Goal: Entertainment & Leisure: Consume media (video, audio)

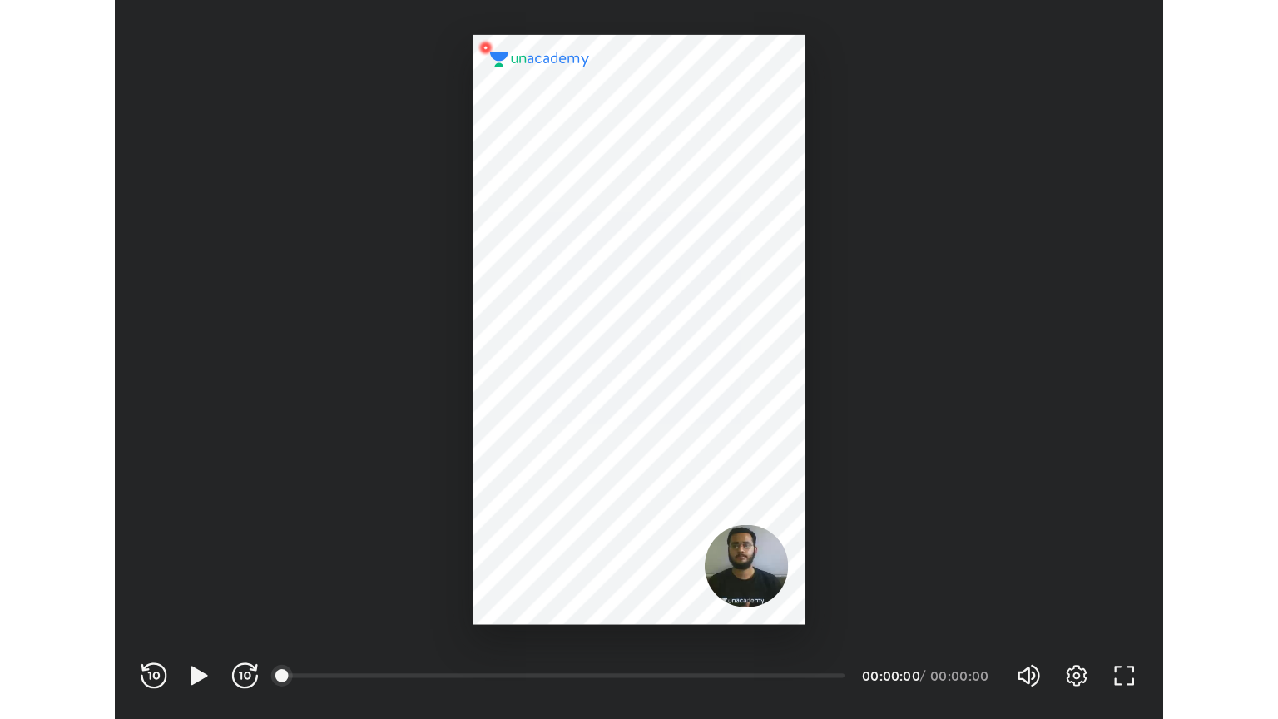
scroll to position [552, 804]
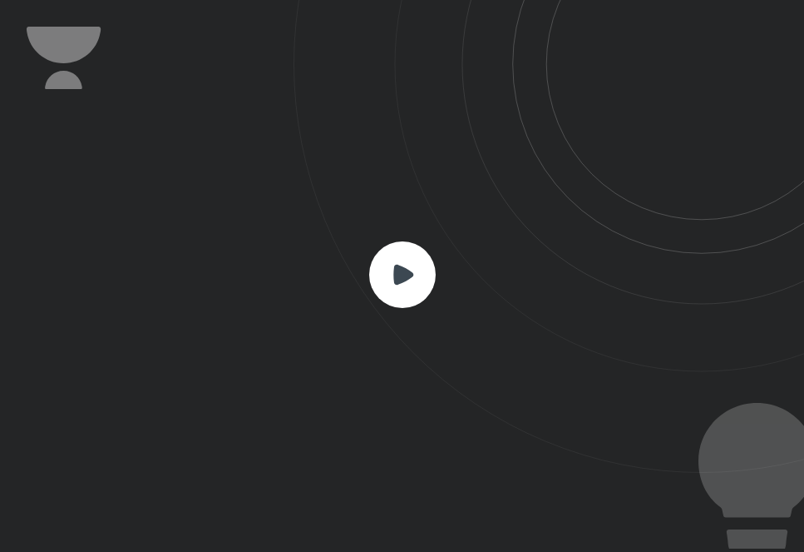
click at [432, 230] on icon at bounding box center [549, 236] width 511 height 473
click at [418, 272] on rect at bounding box center [402, 274] width 67 height 67
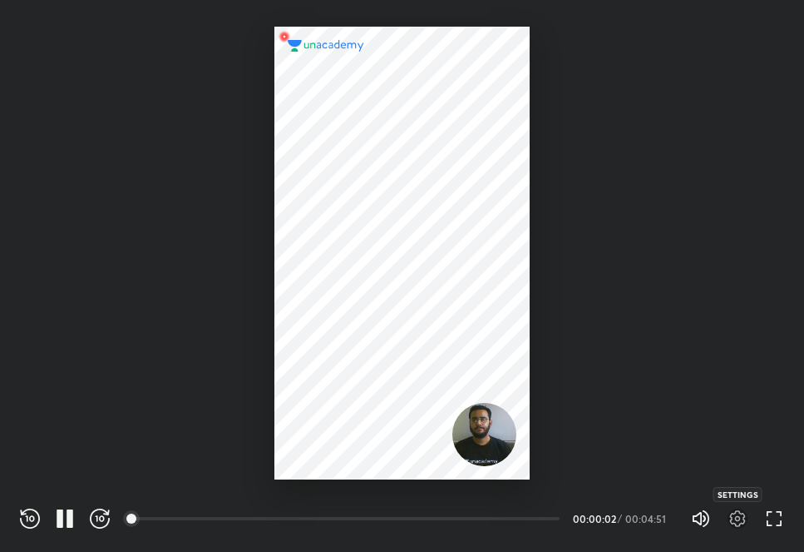
click at [747, 517] on icon "button" at bounding box center [738, 518] width 20 height 20
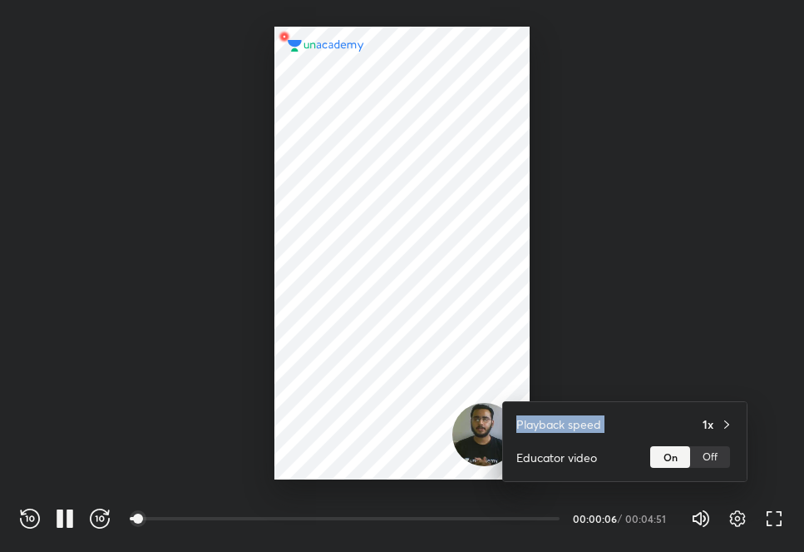
click at [684, 400] on div "Playback speed 1x Educator video On Off" at bounding box center [402, 276] width 804 height 552
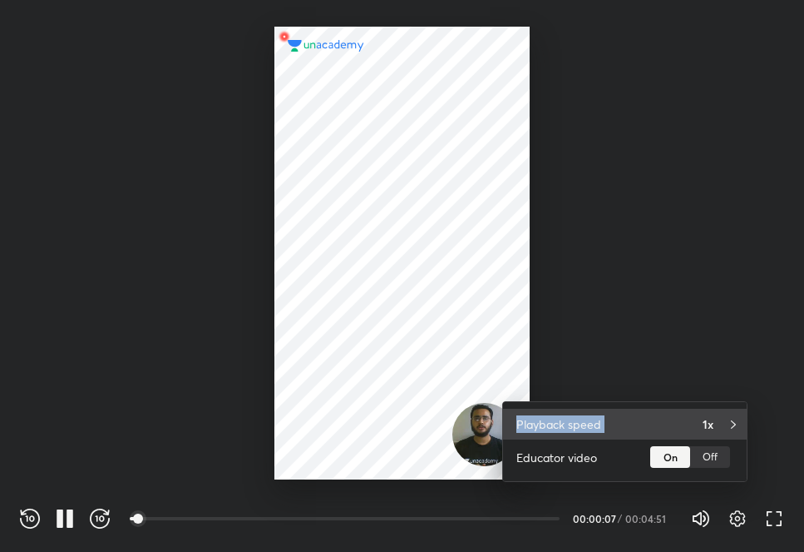
click at [680, 414] on div "Playback speed 1x" at bounding box center [625, 423] width 244 height 31
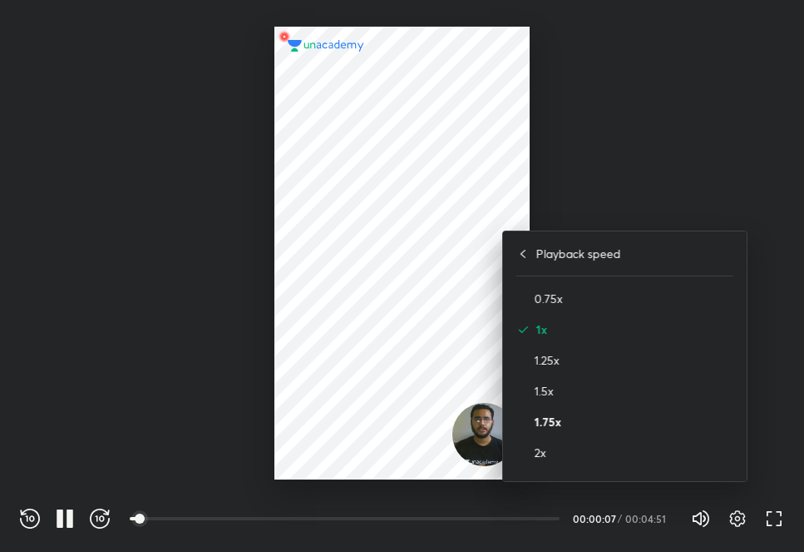
click at [674, 414] on h4 "1.75x" at bounding box center [634, 421] width 199 height 17
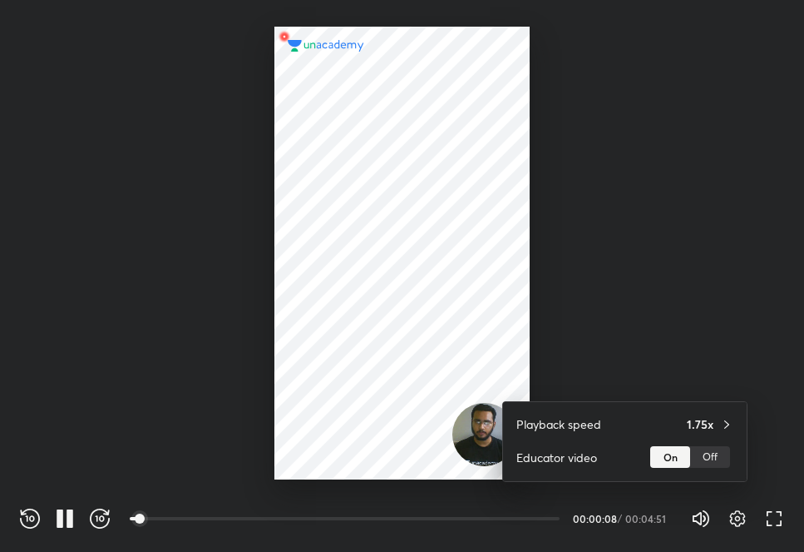
click at [402, 371] on div at bounding box center [402, 276] width 804 height 552
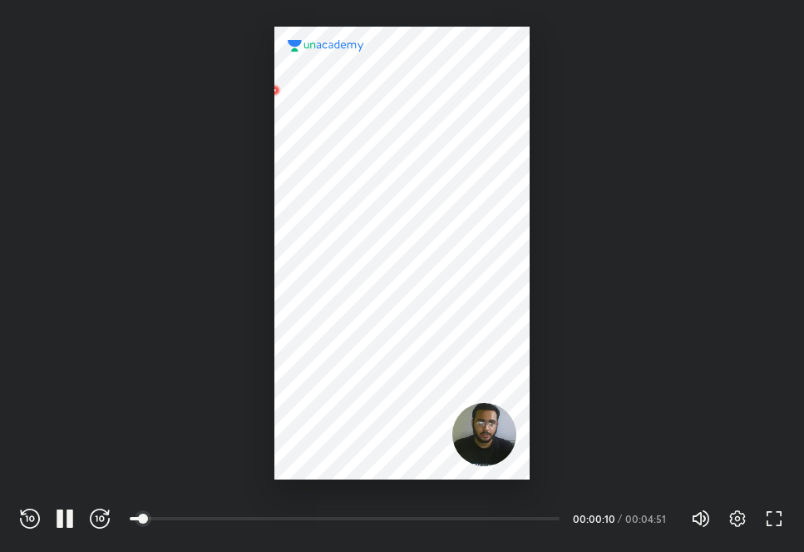
click at [785, 517] on div "REWIND (J) PAUSE (K) FORWARD (L) 00:00 00:00:10 / 00:04:51 Volume (M) 100% Sett…" at bounding box center [402, 515] width 804 height 72
click at [783, 512] on icon "button" at bounding box center [775, 518] width 20 height 20
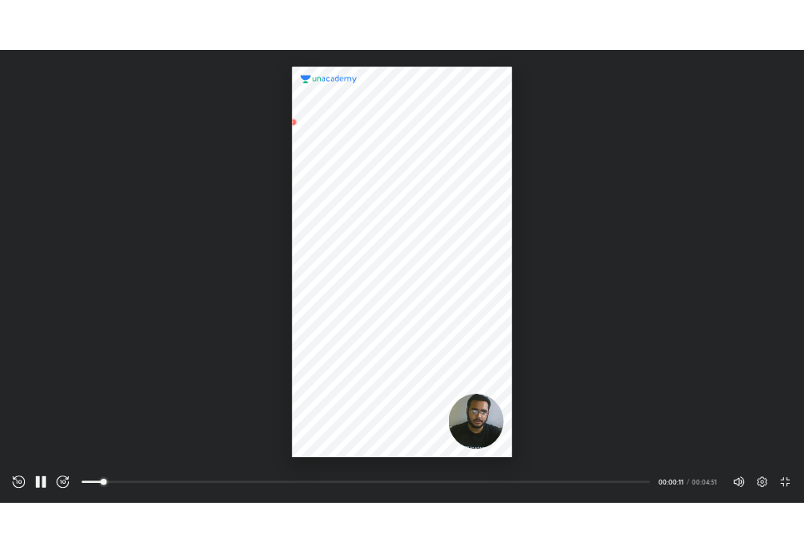
scroll to position [719, 1278]
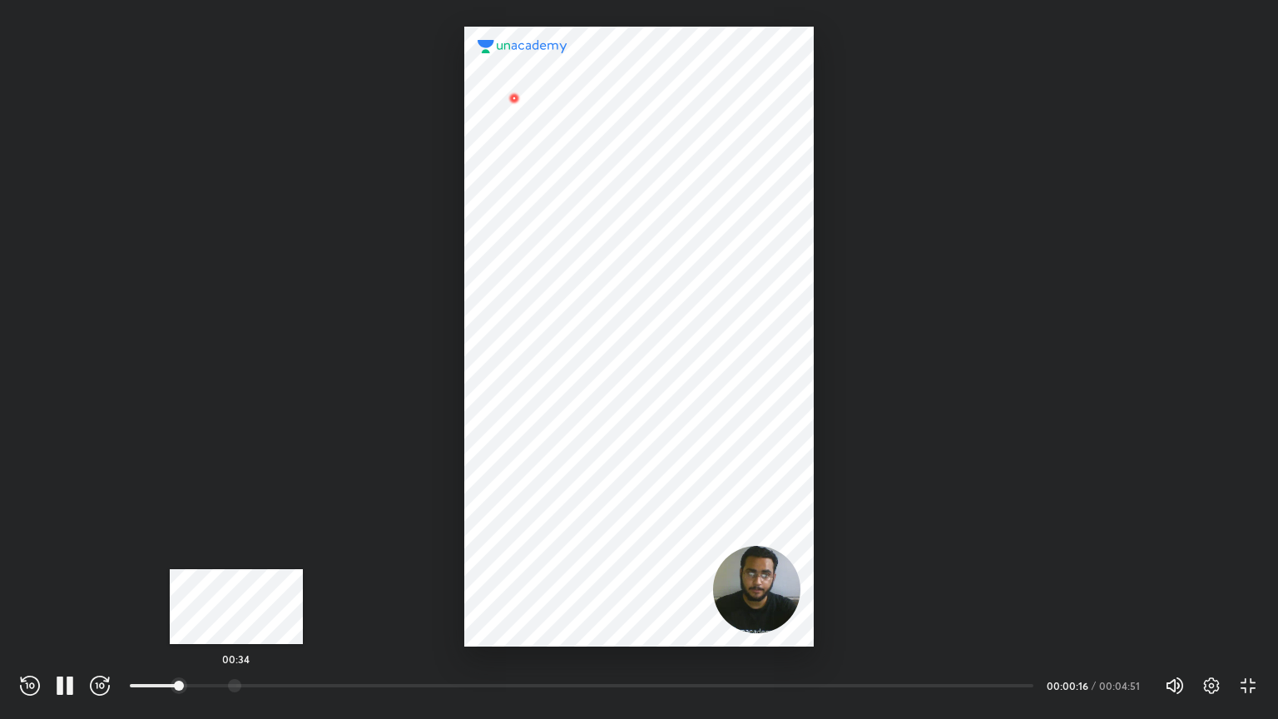
click at [228, 551] on div at bounding box center [234, 685] width 13 height 13
click at [250, 551] on div "00:38" at bounding box center [581, 685] width 903 height 17
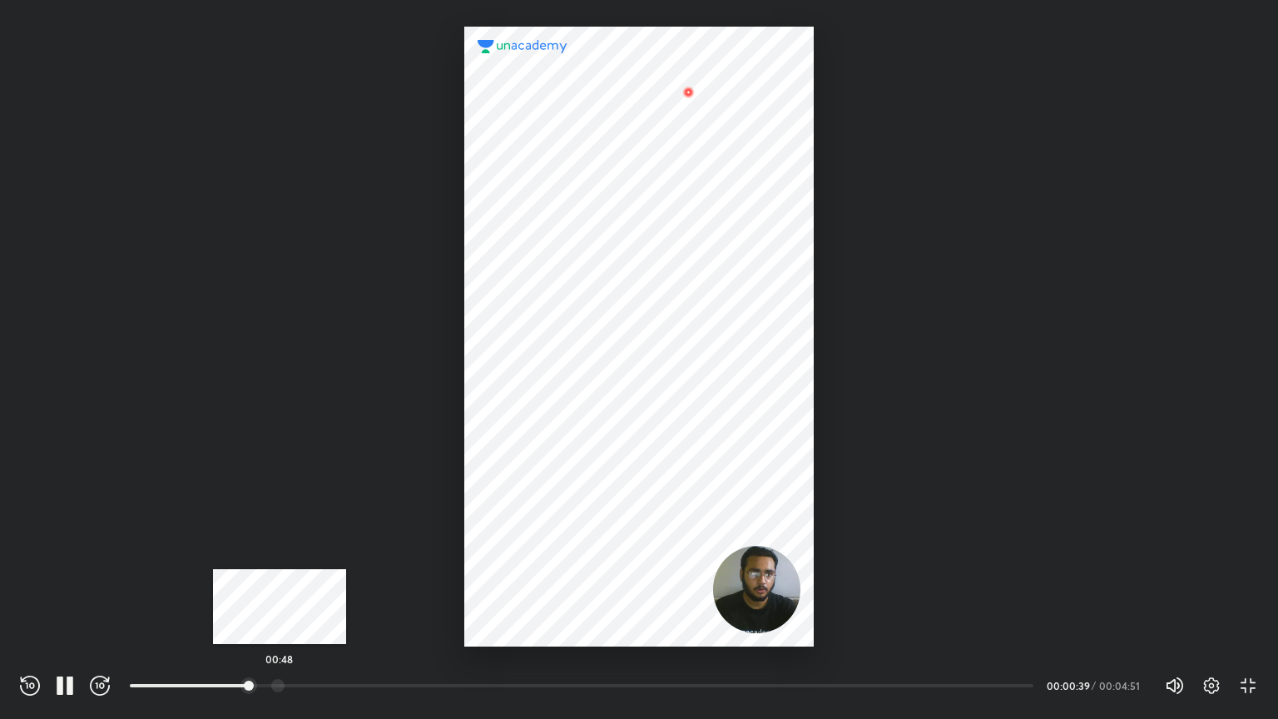
click at [280, 551] on div at bounding box center [277, 685] width 13 height 13
click at [280, 551] on div at bounding box center [278, 685] width 13 height 13
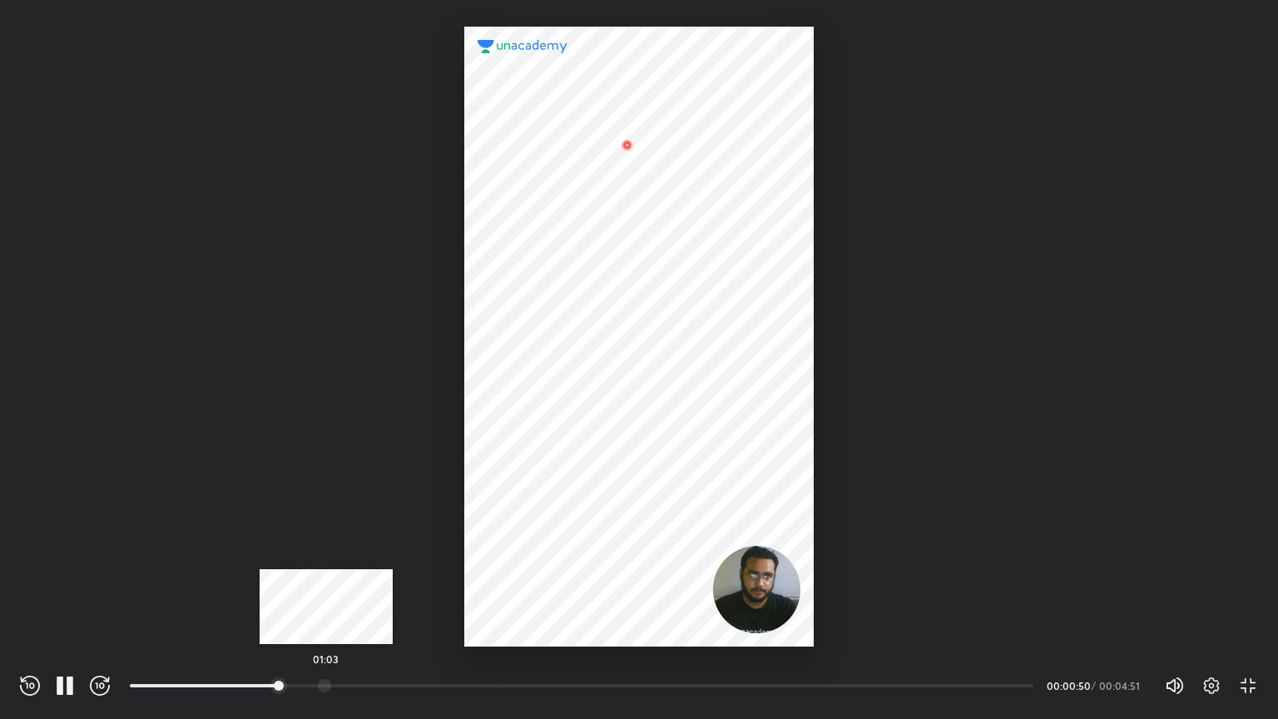
click at [326, 551] on div at bounding box center [324, 685] width 13 height 13
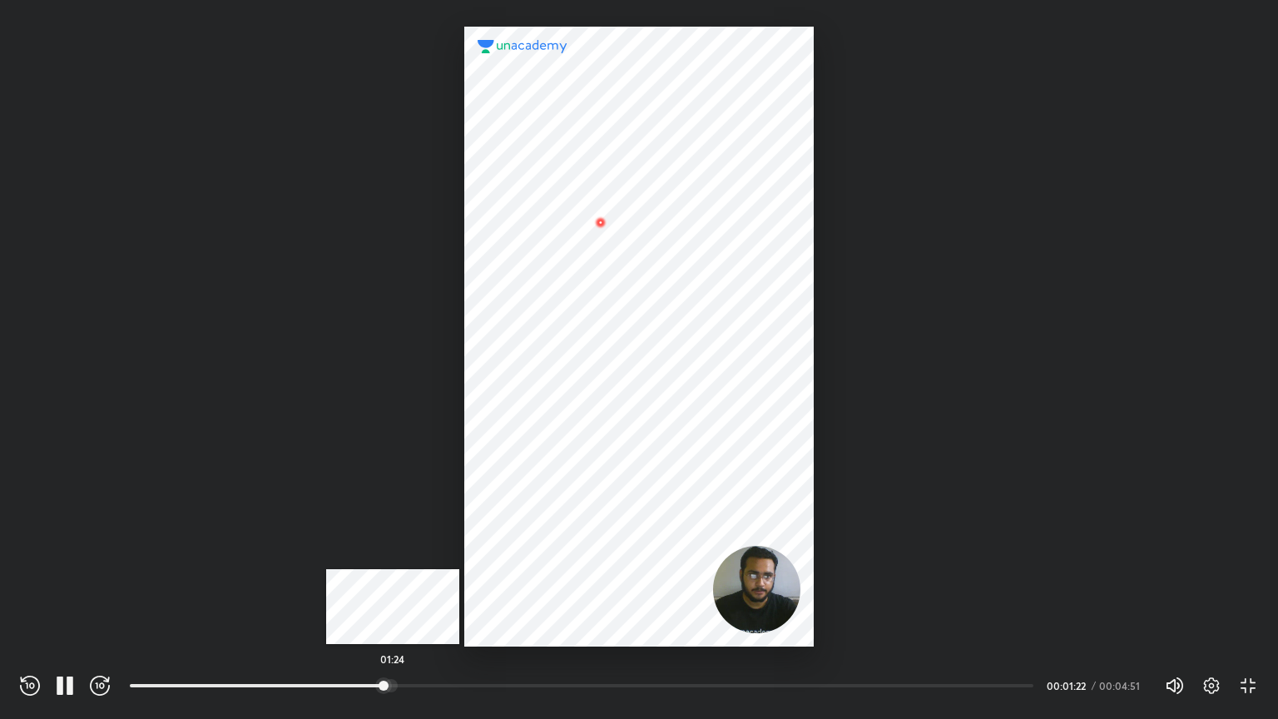
click at [393, 551] on div at bounding box center [390, 685] width 13 height 13
click at [416, 551] on div at bounding box center [414, 685] width 13 height 13
click at [458, 551] on div at bounding box center [454, 685] width 13 height 13
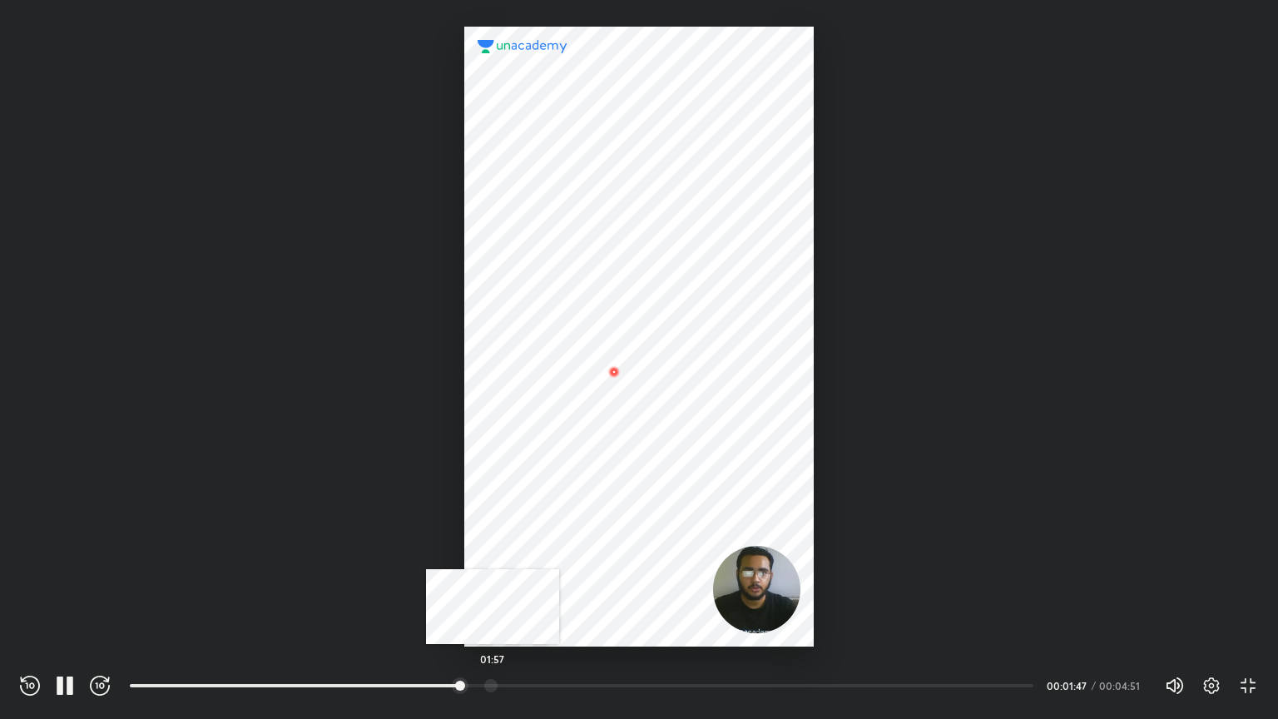
click at [493, 551] on div at bounding box center [490, 685] width 13 height 13
click at [538, 551] on div at bounding box center [536, 685] width 13 height 13
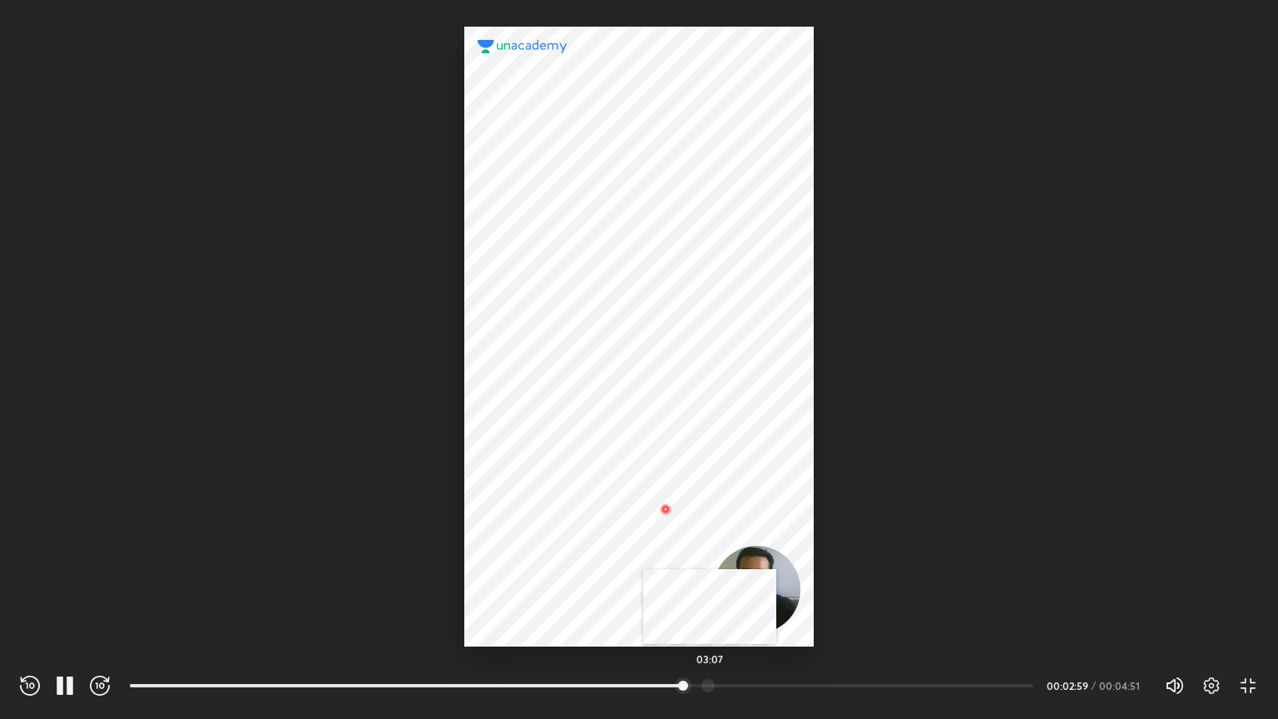
click at [710, 551] on div at bounding box center [707, 685] width 13 height 13
click at [742, 551] on div at bounding box center [740, 685] width 13 height 13
click at [779, 551] on div at bounding box center [776, 685] width 13 height 13
click at [804, 551] on div at bounding box center [588, 667] width 917 height 17
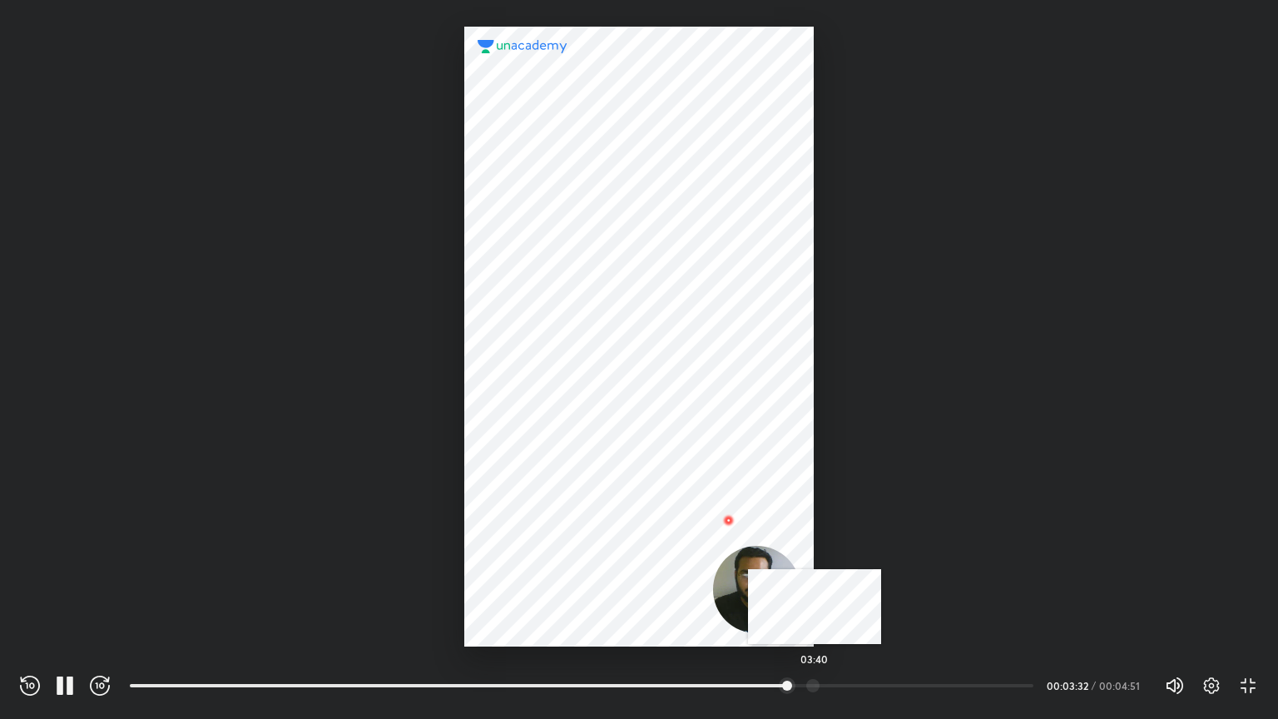
click at [804, 551] on div "03:40" at bounding box center [581, 685] width 903 height 17
click at [804, 551] on div at bounding box center [853, 685] width 13 height 13
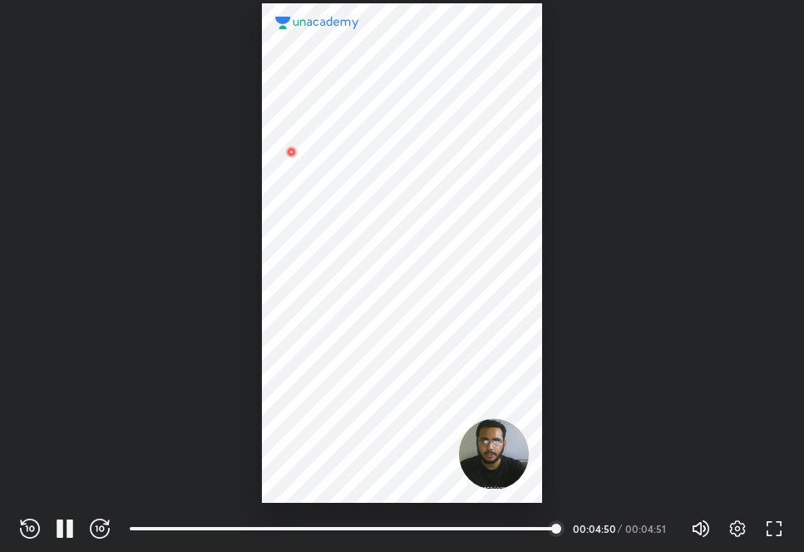
scroll to position [552, 804]
